Goal: Navigation & Orientation: Understand site structure

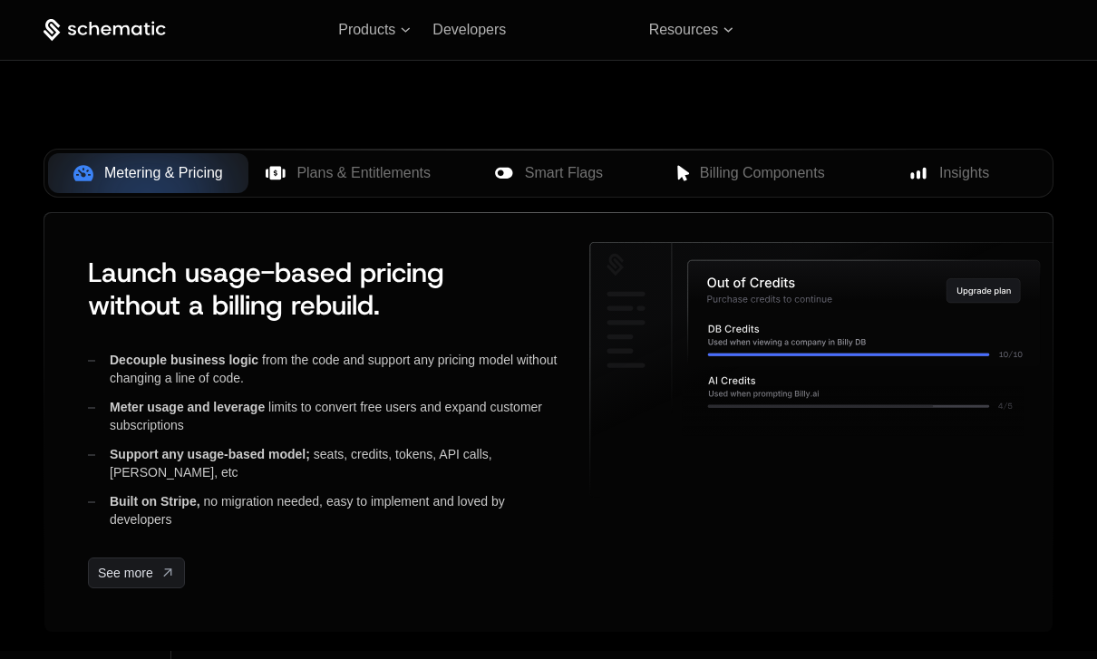
scroll to position [721, 0]
click at [574, 173] on span "Smart Flags" at bounding box center [564, 174] width 78 height 22
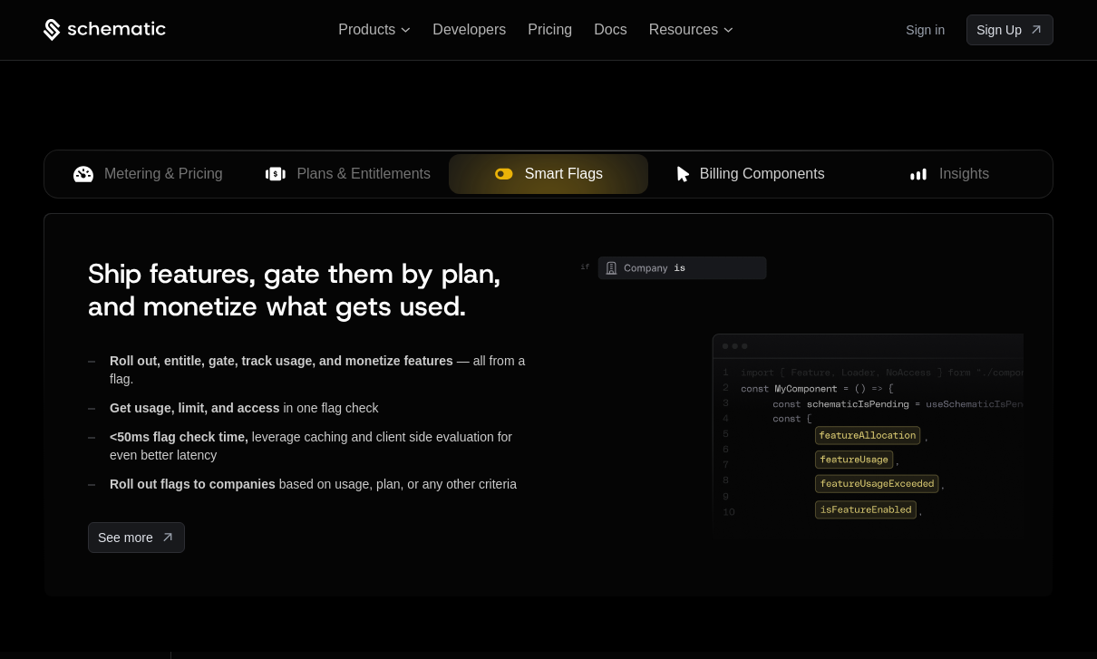
click at [743, 167] on span "Billing Components" at bounding box center [762, 174] width 125 height 22
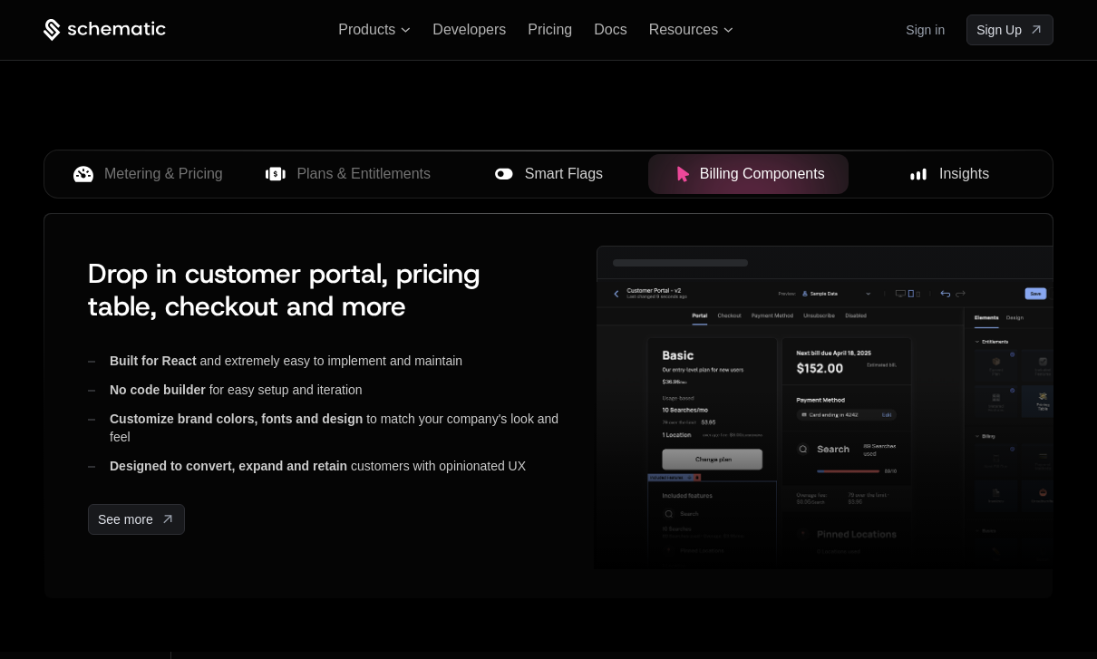
click at [949, 173] on span "Insights" at bounding box center [964, 174] width 50 height 22
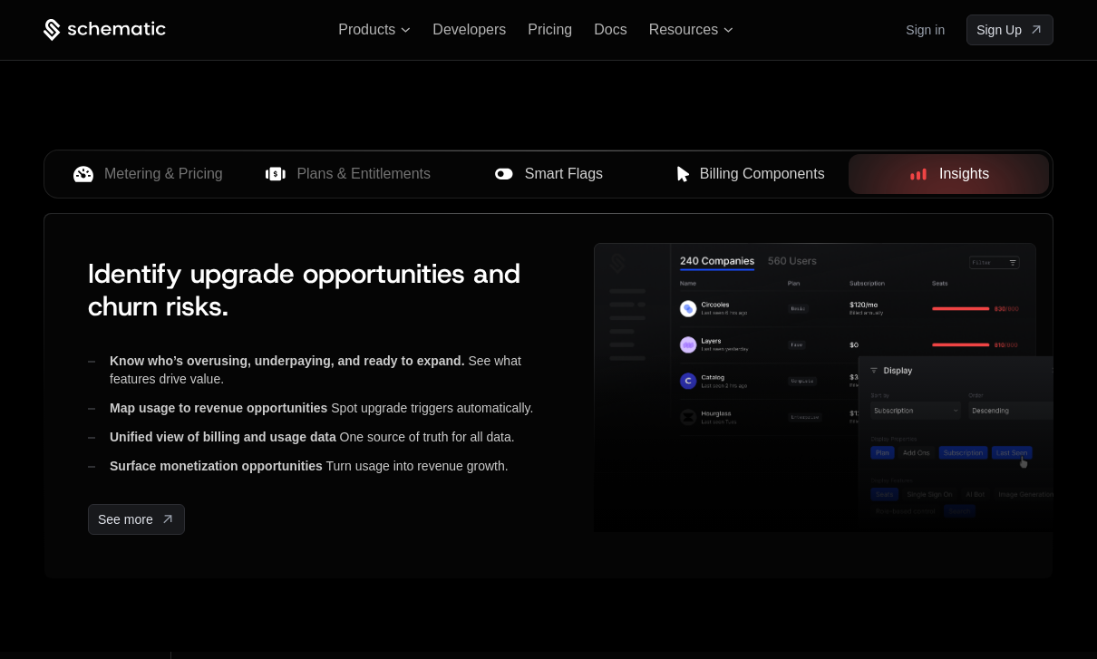
click at [549, 187] on button "Smart Flags" at bounding box center [549, 174] width 200 height 40
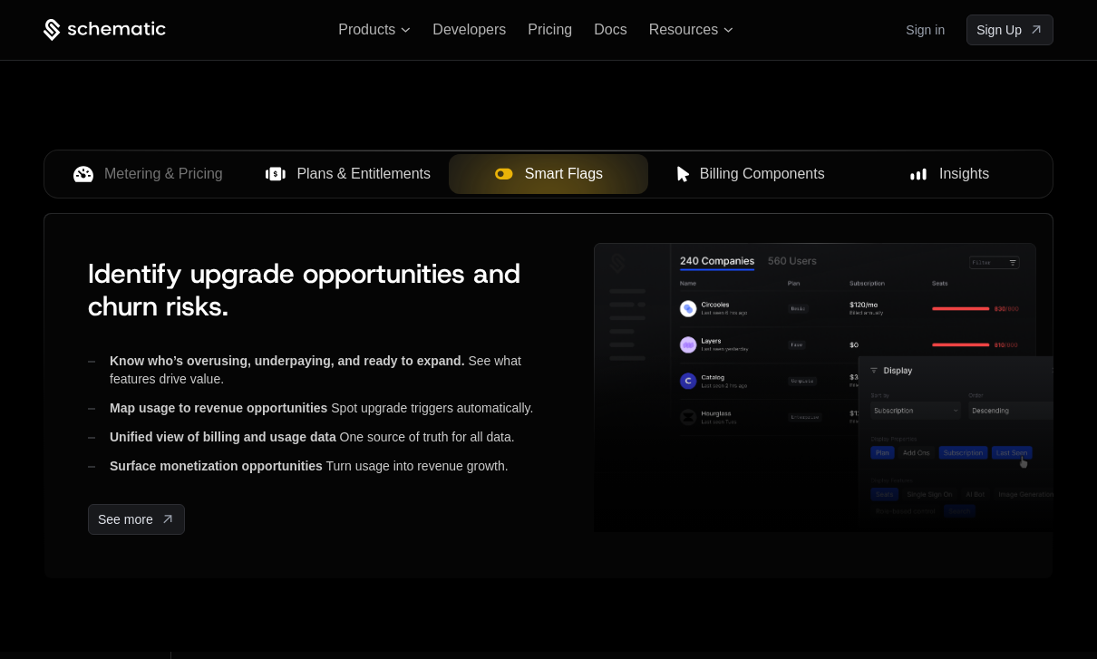
click at [384, 170] on span "Plans & Entitlements" at bounding box center [363, 174] width 134 height 22
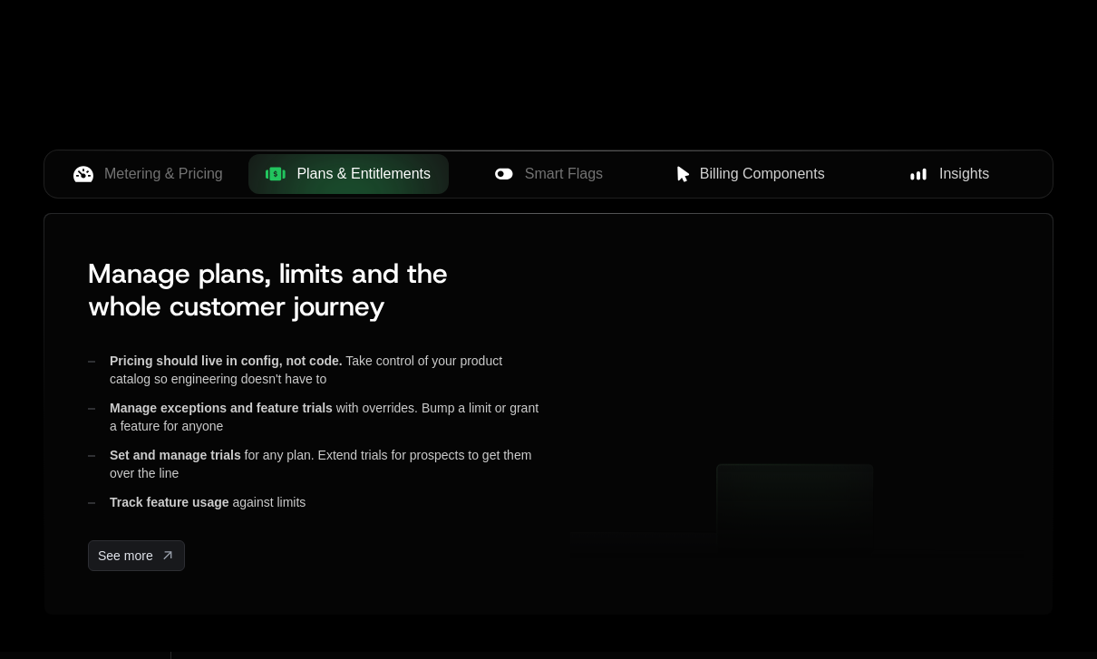
scroll to position [793, 0]
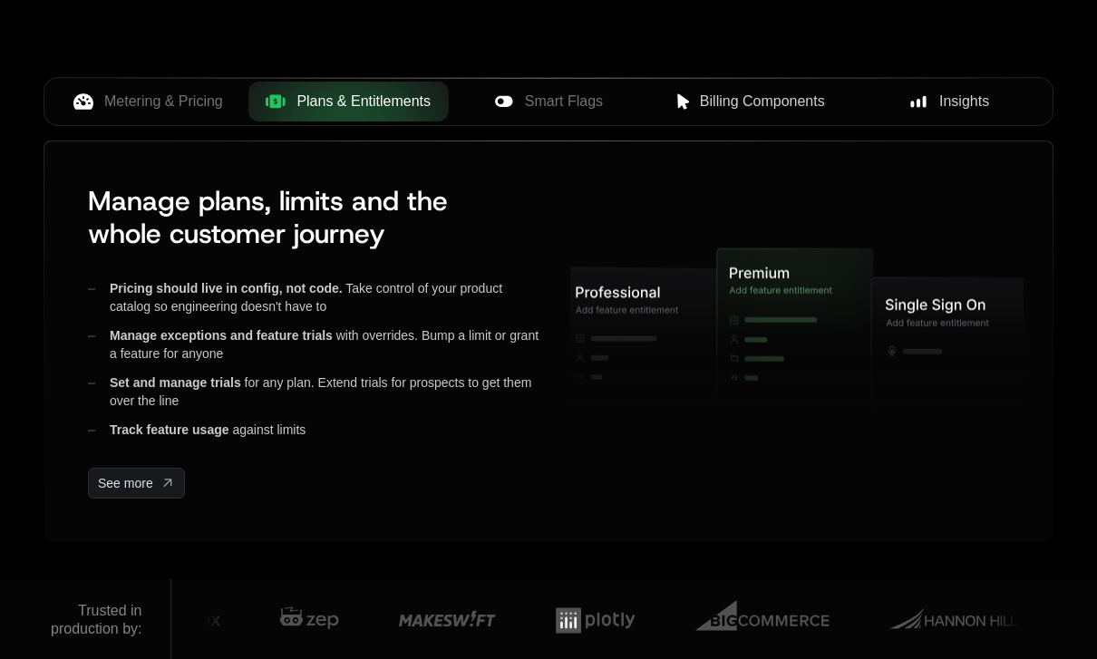
click at [575, 110] on span "Smart Flags" at bounding box center [564, 102] width 78 height 22
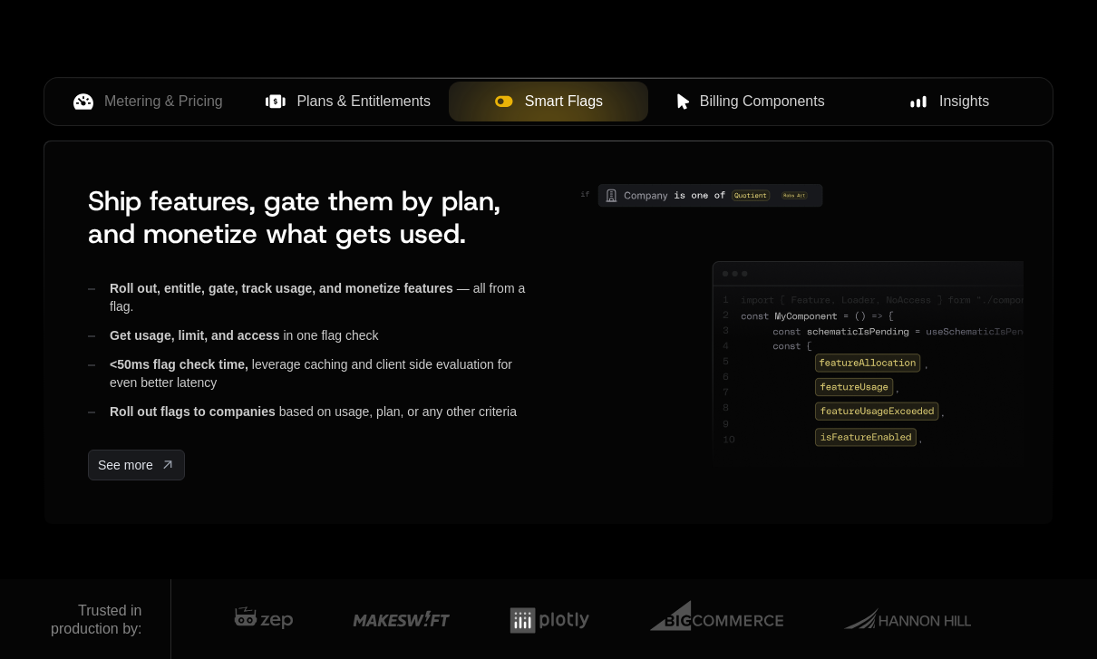
click at [771, 107] on span "Billing Components" at bounding box center [762, 102] width 125 height 22
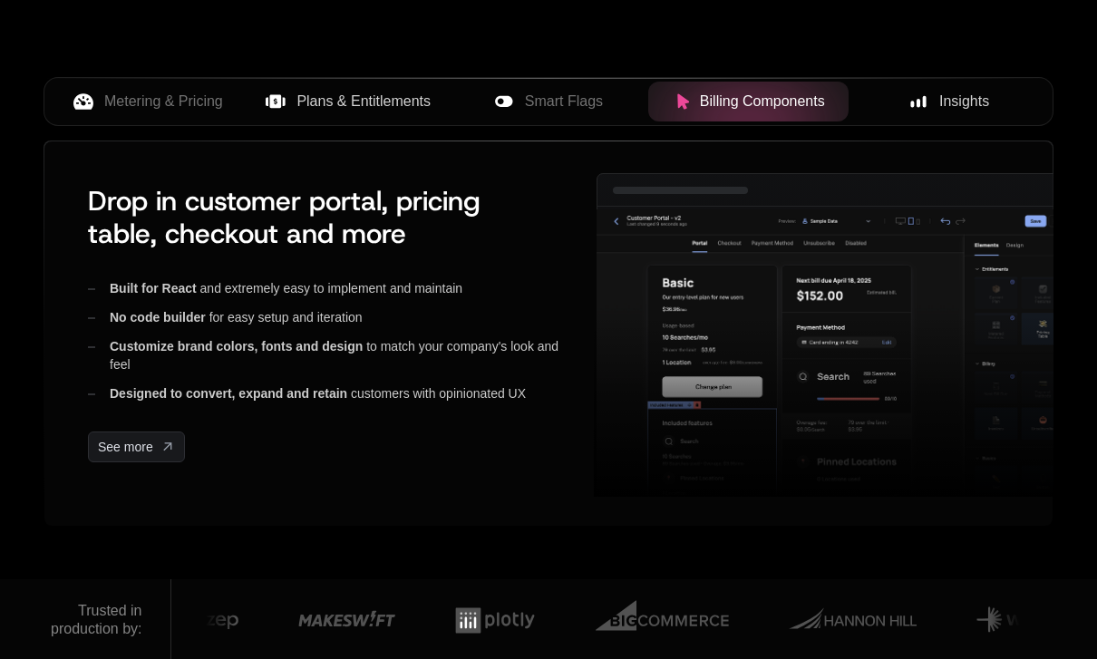
click at [972, 104] on span "Insights" at bounding box center [964, 102] width 50 height 22
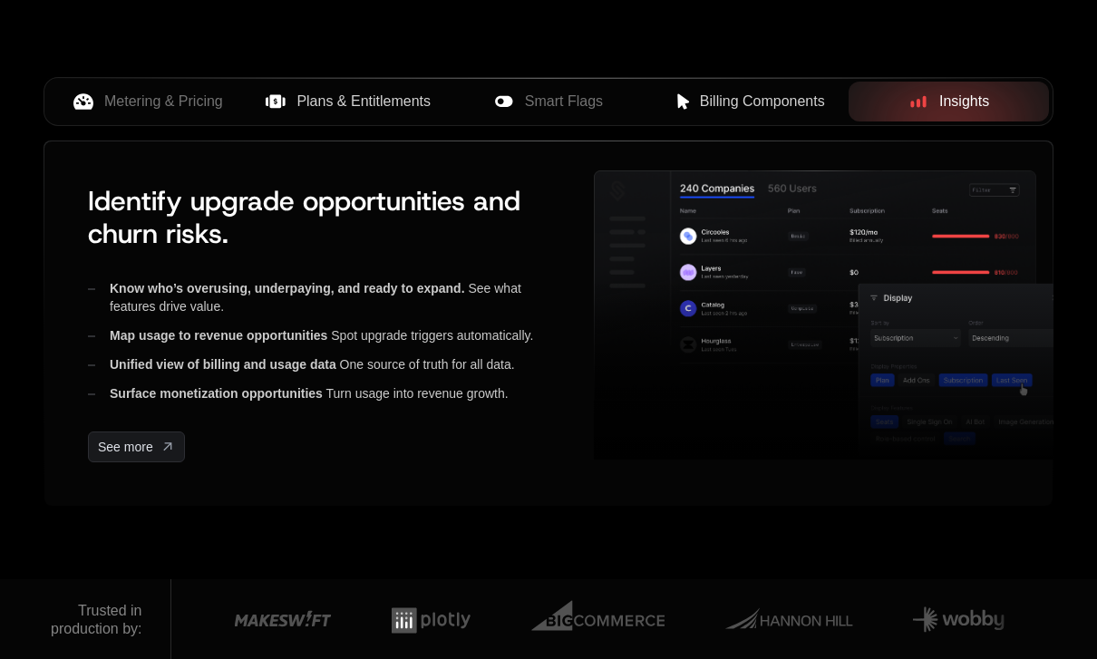
click at [386, 102] on span "Plans & Entitlements" at bounding box center [363, 102] width 134 height 22
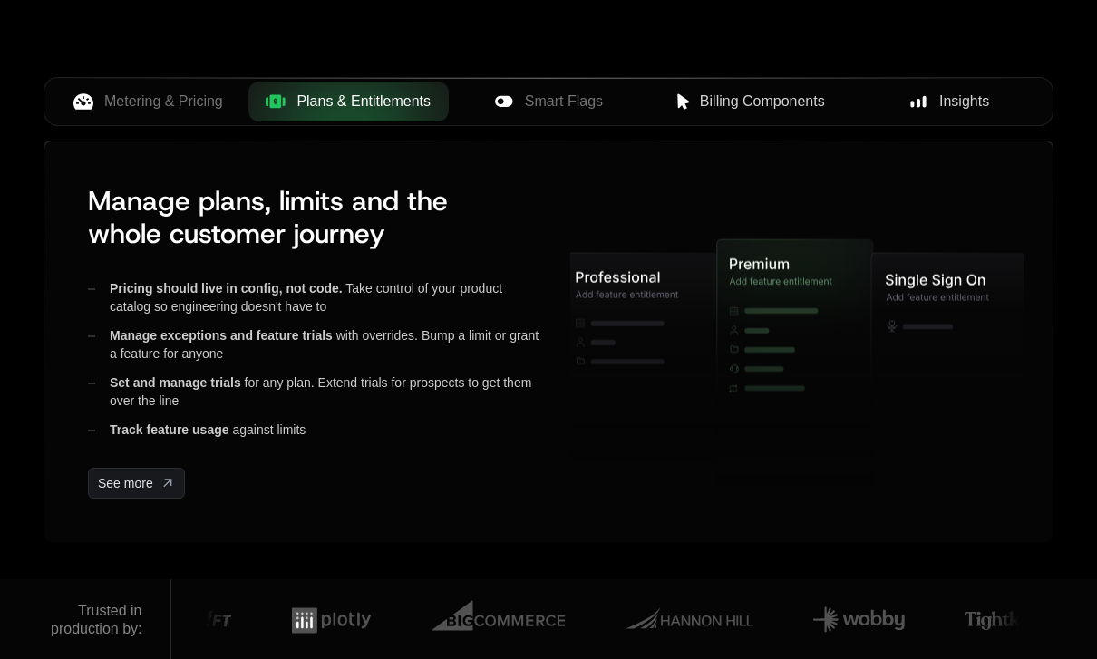
click at [174, 104] on span "Metering & Pricing" at bounding box center [163, 102] width 119 height 22
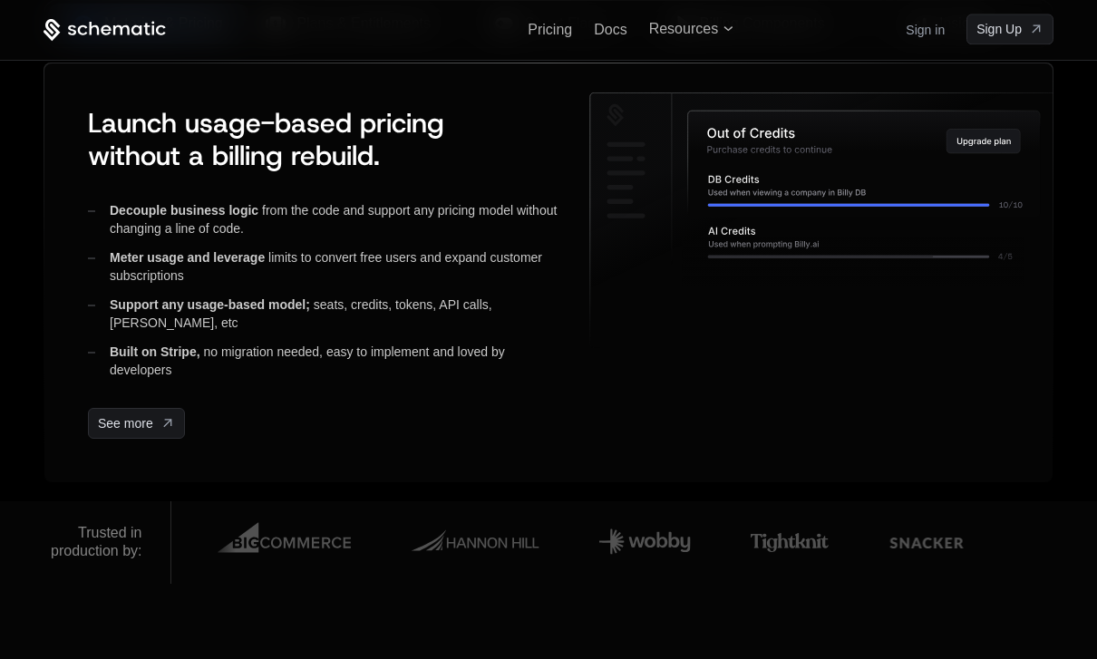
scroll to position [863, 0]
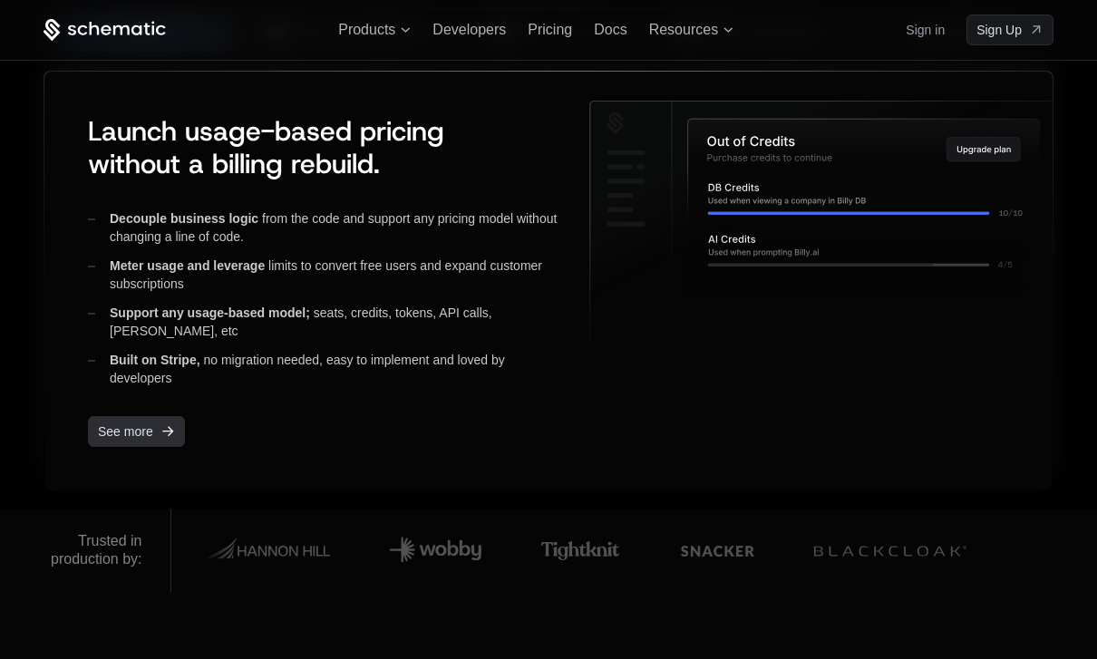
click at [168, 421] on icon "[object Object]" at bounding box center [167, 431] width 21 height 21
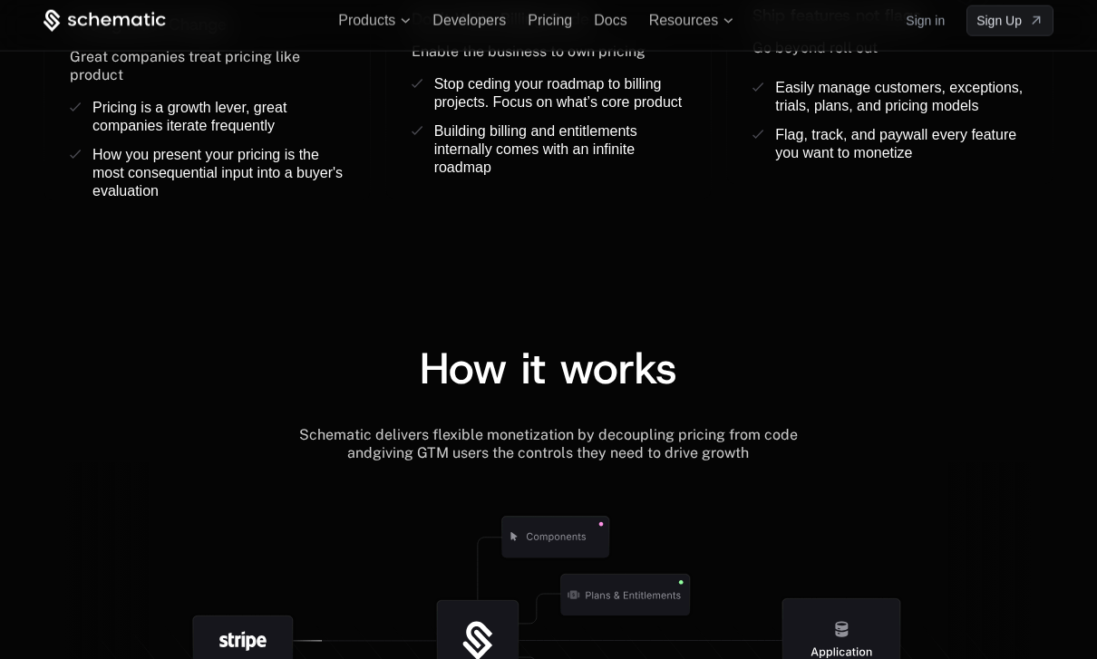
scroll to position [1818, 0]
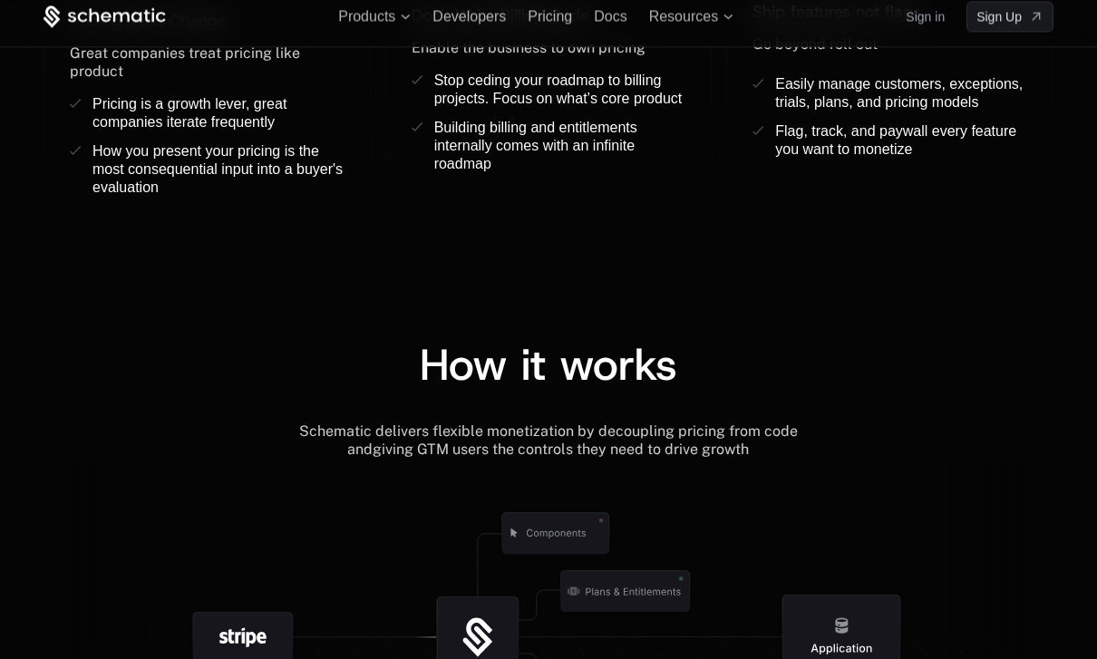
scroll to position [1834, 0]
